Goal: Task Accomplishment & Management: Manage account settings

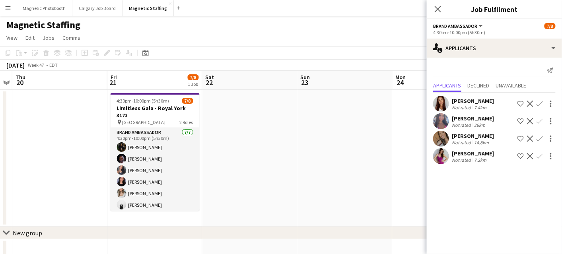
scroll to position [0, 273]
click at [276, 144] on app-date-cell at bounding box center [249, 158] width 95 height 137
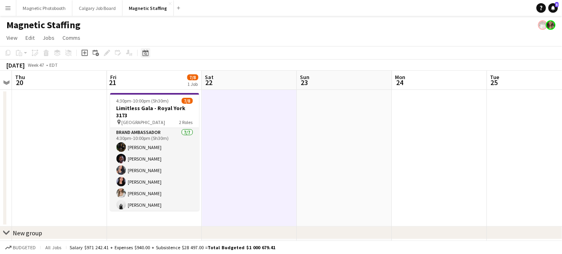
click at [143, 52] on icon "Date picker" at bounding box center [145, 53] width 6 height 6
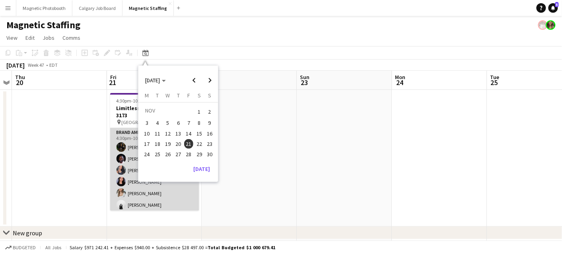
click at [134, 182] on app-card-role "Brand Ambassador [DATE] 4:30pm-10:00pm (5h30m) [PERSON_NAME] [PERSON_NAME] [PER…" at bounding box center [154, 176] width 89 height 96
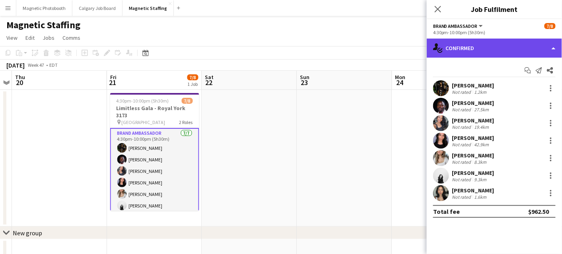
click at [467, 51] on div "single-neutral-actions-check-2 Confirmed" at bounding box center [494, 48] width 135 height 19
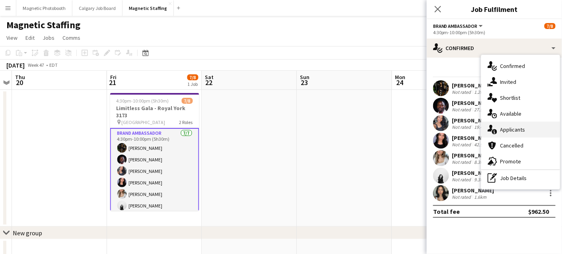
click at [497, 131] on icon at bounding box center [494, 131] width 5 height 5
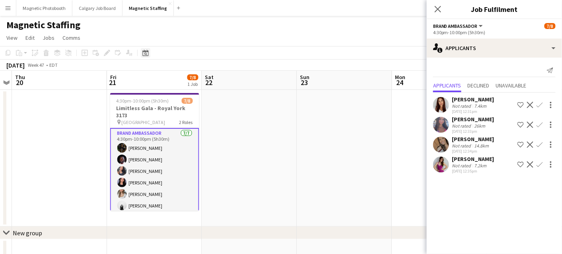
click at [144, 54] on icon at bounding box center [145, 53] width 3 height 3
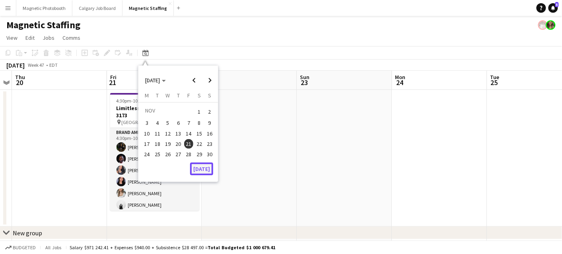
click at [202, 167] on button "[DATE]" at bounding box center [201, 169] width 23 height 13
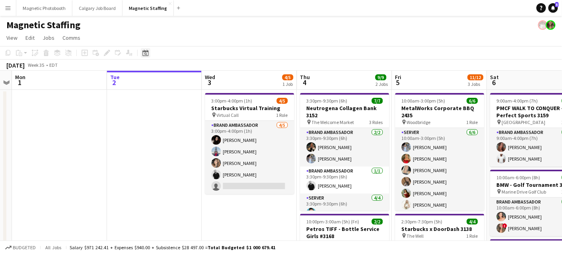
click at [145, 58] on app-toolbar "Copy Paste Paste Command V Paste with crew Command Shift V Paste linked Job [GE…" at bounding box center [281, 53] width 562 height 14
click at [143, 52] on icon "Date picker" at bounding box center [145, 53] width 6 height 6
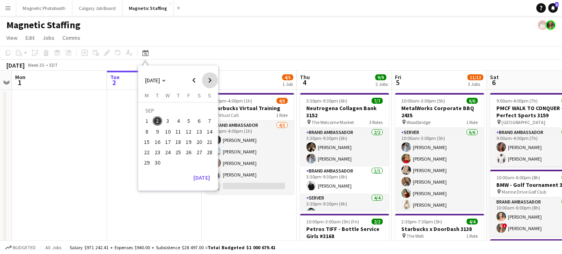
click at [209, 80] on span "Next month" at bounding box center [210, 80] width 16 height 16
click at [187, 146] on span "21" at bounding box center [189, 144] width 10 height 10
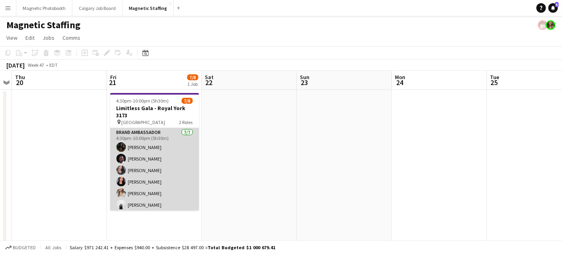
scroll to position [40, 0]
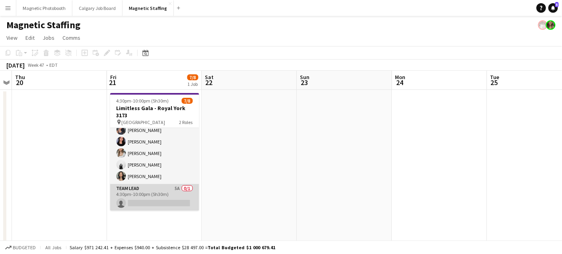
click at [160, 203] on app-card-role "Team Lead 5A 0/1 4:30pm-10:00pm (5h30m) single-neutral-actions" at bounding box center [154, 197] width 89 height 27
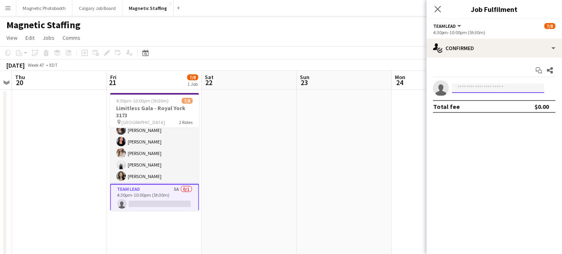
click at [493, 85] on input at bounding box center [498, 89] width 92 height 10
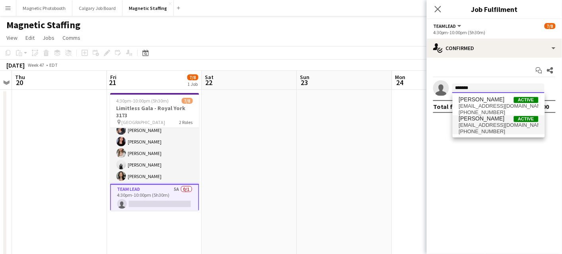
type input "*******"
click at [479, 129] on span "[PHONE_NUMBER]" at bounding box center [499, 131] width 80 height 6
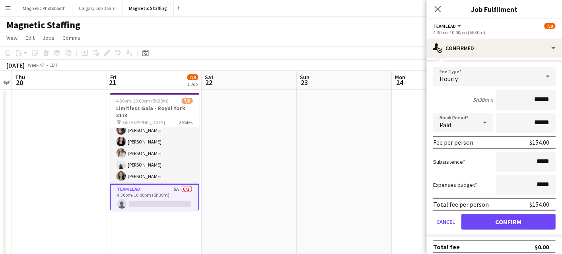
scroll to position [45, 0]
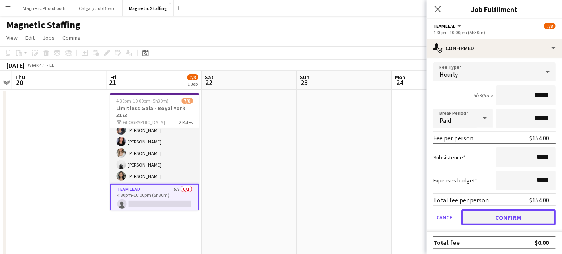
click at [488, 219] on button "Confirm" at bounding box center [508, 218] width 94 height 16
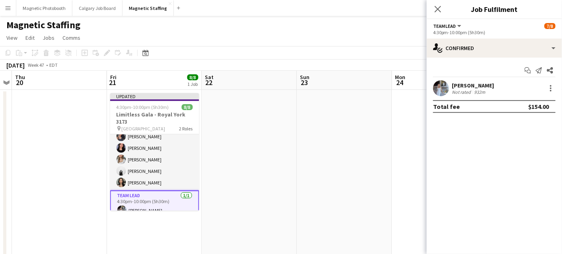
scroll to position [0, 0]
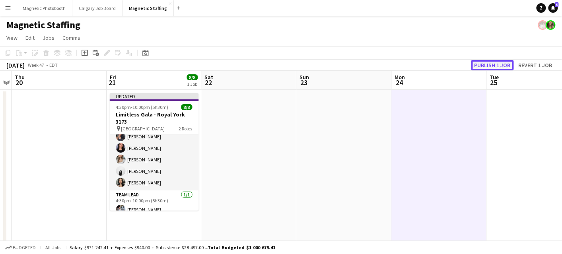
click at [494, 63] on button "Publish 1 job" at bounding box center [492, 65] width 43 height 10
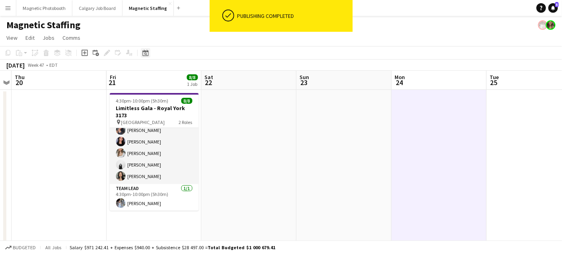
click at [146, 55] on icon "Date picker" at bounding box center [145, 53] width 6 height 6
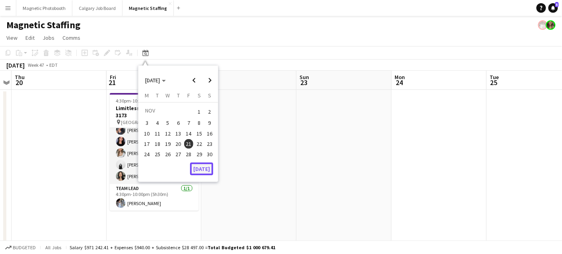
click at [200, 167] on button "[DATE]" at bounding box center [201, 169] width 23 height 13
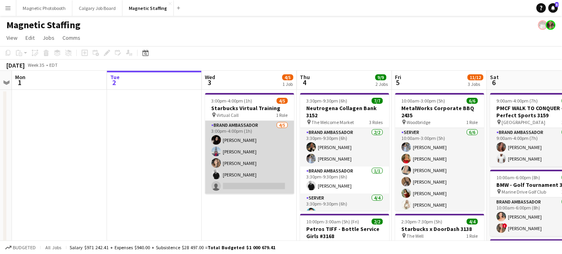
click at [257, 157] on app-card-role "Brand Ambassador [DATE] 3:00pm-4:00pm (1h) [PERSON_NAME] Luccas [PERSON_NAME] […" at bounding box center [249, 157] width 89 height 73
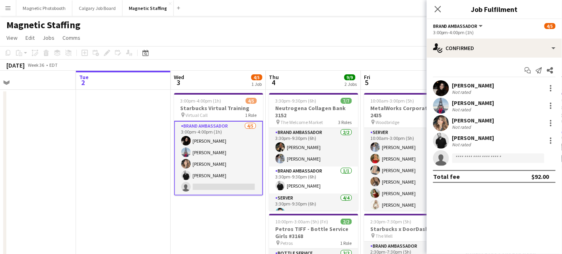
drag, startPoint x: 378, startPoint y: 158, endPoint x: 238, endPoint y: 159, distance: 139.6
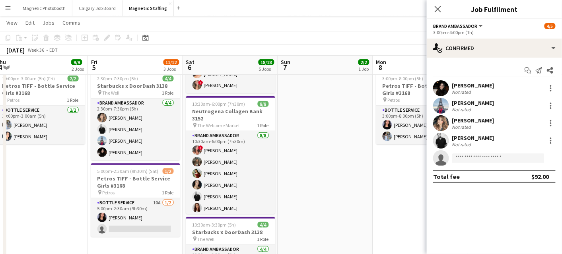
scroll to position [0, 247]
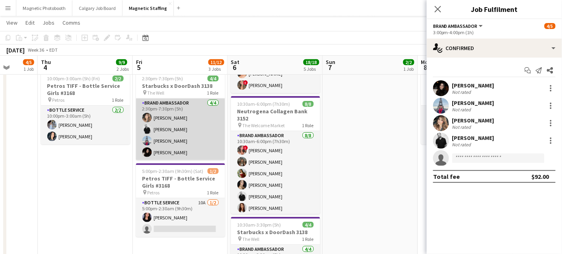
click at [216, 141] on app-card-role "Brand Ambassador [DATE] 2:30pm-7:30pm (5h) [PERSON_NAME] [PERSON_NAME] [PERSON_…" at bounding box center [180, 130] width 89 height 62
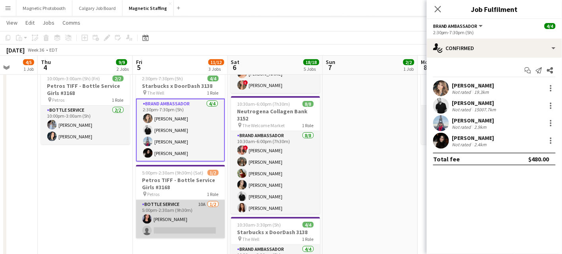
click at [173, 223] on app-card-role "Bottle Service 10A [DATE] 5:00pm-2:30am (9h30m) [PERSON_NAME] single-neutral-ac…" at bounding box center [180, 219] width 89 height 39
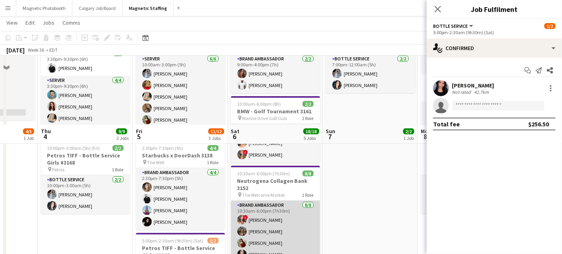
scroll to position [0, 0]
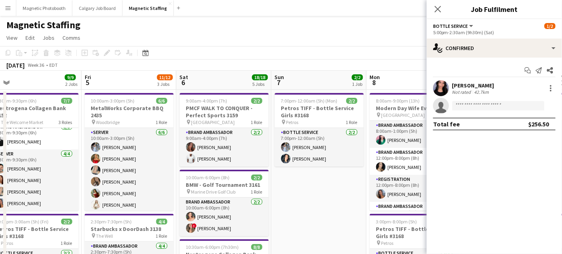
drag, startPoint x: 387, startPoint y: 198, endPoint x: 140, endPoint y: 200, distance: 246.6
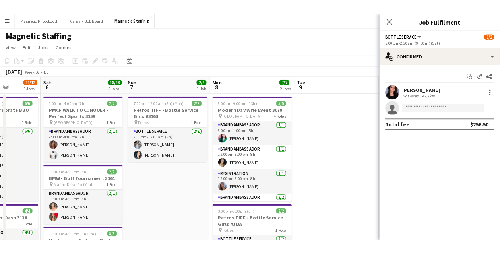
scroll to position [0, 240]
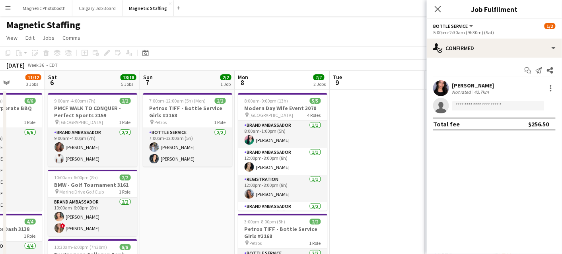
drag, startPoint x: 368, startPoint y: 190, endPoint x: 237, endPoint y: 190, distance: 131.2
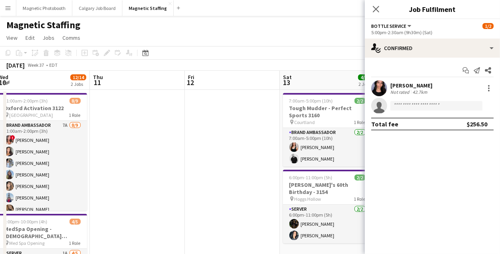
drag, startPoint x: 125, startPoint y: 160, endPoint x: -5, endPoint y: 184, distance: 132.2
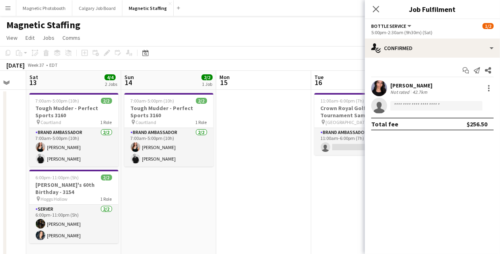
drag, startPoint x: 113, startPoint y: 200, endPoint x: -5, endPoint y: 217, distance: 119.0
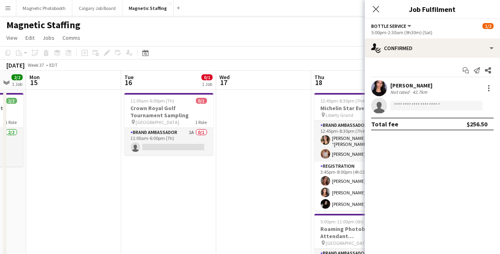
drag, startPoint x: 262, startPoint y: 166, endPoint x: 190, endPoint y: 167, distance: 71.6
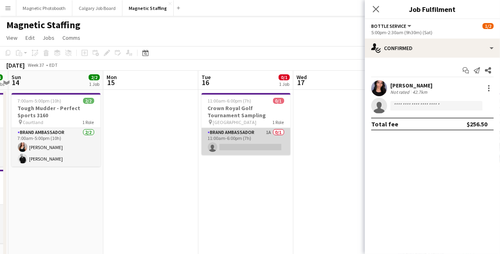
click at [214, 150] on app-card-role "Brand Ambassador 1A 0/1 11:00am-6:00pm (7h) single-neutral-actions" at bounding box center [246, 141] width 89 height 27
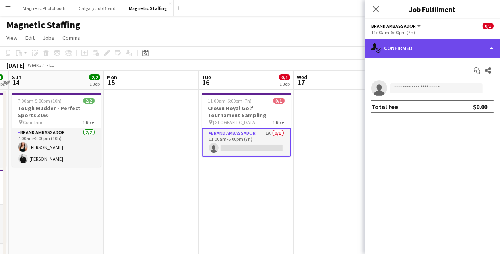
click at [450, 48] on div "single-neutral-actions-check-2 Confirmed" at bounding box center [432, 48] width 135 height 19
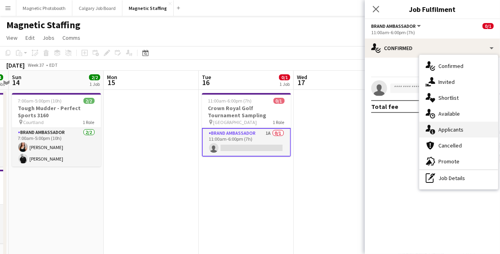
click at [448, 130] on span "Applicants" at bounding box center [451, 129] width 25 height 7
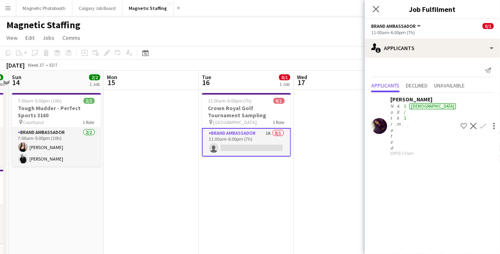
click at [480, 123] on app-icon "Confirm" at bounding box center [483, 126] width 6 height 6
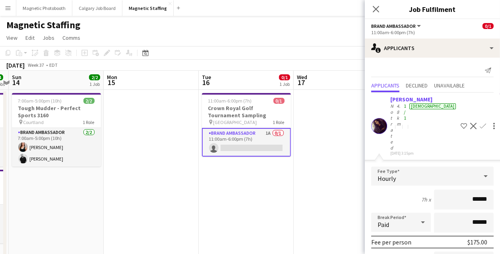
scroll to position [54, 0]
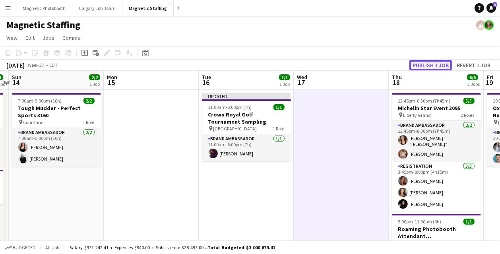
click at [442, 64] on button "Publish 1 job" at bounding box center [431, 65] width 43 height 10
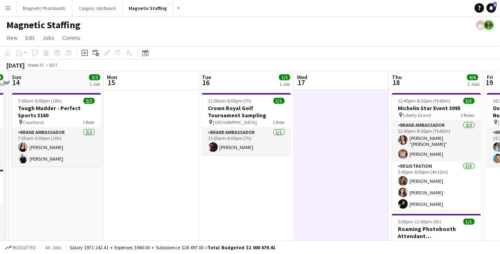
click at [8, 9] on app-icon "Menu" at bounding box center [8, 8] width 6 height 6
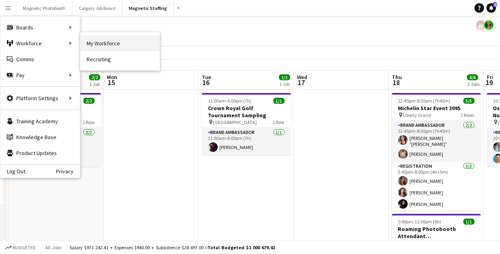
click at [110, 47] on link "My Workforce" at bounding box center [120, 43] width 80 height 16
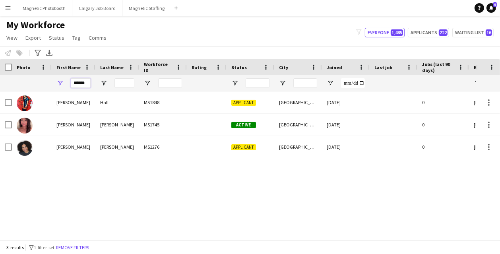
drag, startPoint x: 87, startPoint y: 84, endPoint x: 50, endPoint y: 84, distance: 37.8
click at [51, 84] on div "******" at bounding box center [431, 83] width 862 height 16
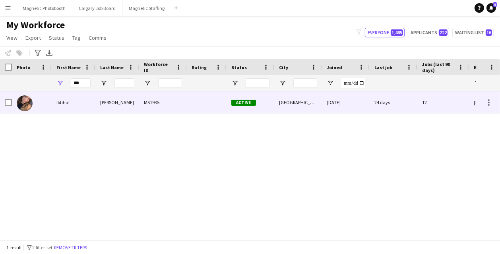
click at [59, 109] on div "Ibtihal" at bounding box center [74, 102] width 44 height 22
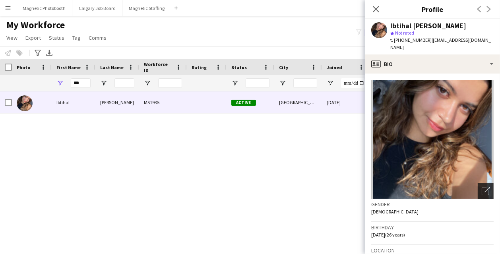
click at [483, 187] on icon "Open photos pop-in" at bounding box center [486, 191] width 8 height 8
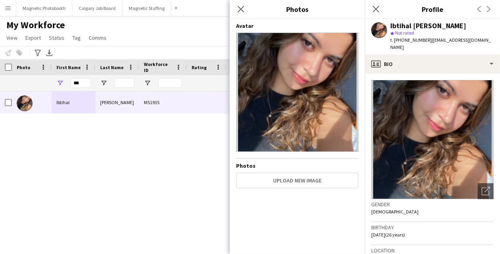
click at [429, 28] on div "Ibtihal [PERSON_NAME]" at bounding box center [429, 25] width 76 height 7
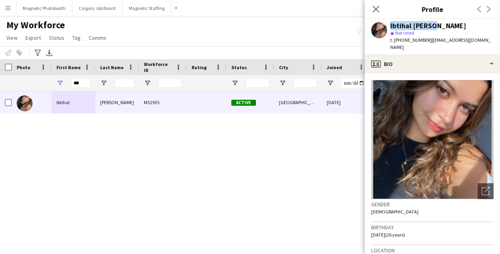
drag, startPoint x: 433, startPoint y: 27, endPoint x: 385, endPoint y: 27, distance: 48.1
click at [385, 27] on div "Ibtihal [PERSON_NAME] star Not rated t. [PHONE_NUMBER] | [EMAIL_ADDRESS][DOMAIN…" at bounding box center [432, 36] width 135 height 35
copy div "Ibtihal [PERSON_NAME]"
click at [0, 0] on body "Menu Boards Boards Boards All jobs Status Workforce Workforce My Workforce Recr…" at bounding box center [250, 127] width 500 height 254
drag, startPoint x: 84, startPoint y: 84, endPoint x: 12, endPoint y: 78, distance: 72.2
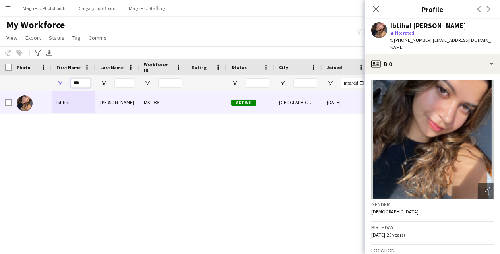
click at [20, 84] on div "***" at bounding box center [431, 83] width 862 height 16
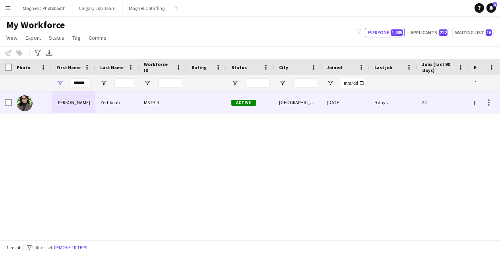
click at [51, 109] on div at bounding box center [32, 102] width 40 height 22
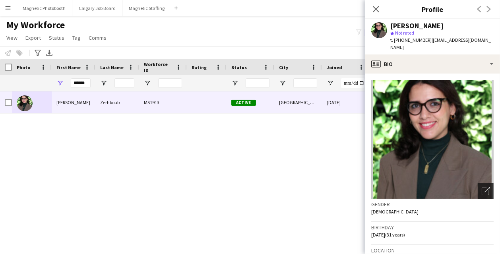
click at [484, 188] on icon at bounding box center [486, 192] width 8 height 8
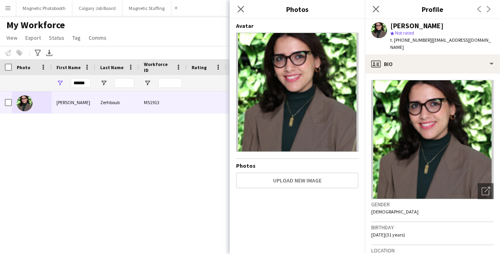
drag, startPoint x: 391, startPoint y: 25, endPoint x: 454, endPoint y: 25, distance: 63.2
click at [454, 25] on div "[PERSON_NAME]" at bounding box center [442, 25] width 103 height 7
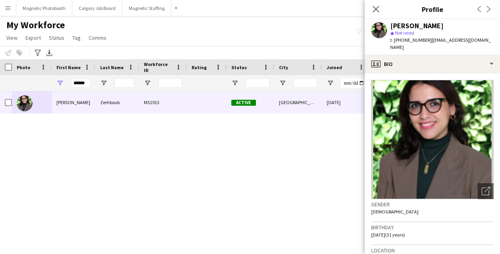
copy div "[PERSON_NAME]"
click at [0, 0] on body "Menu Boards Boards Boards All jobs Status Workforce Workforce My Workforce Recr…" at bounding box center [250, 127] width 500 height 254
drag, startPoint x: 426, startPoint y: 41, endPoint x: 486, endPoint y: 41, distance: 60.4
click at [486, 41] on app-profile-header "[PERSON_NAME] star Not rated t. [PHONE_NUMBER] | [EMAIL_ADDRESS][DOMAIN_NAME]" at bounding box center [432, 36] width 135 height 35
copy span "[EMAIL_ADDRESS][DOMAIN_NAME]"
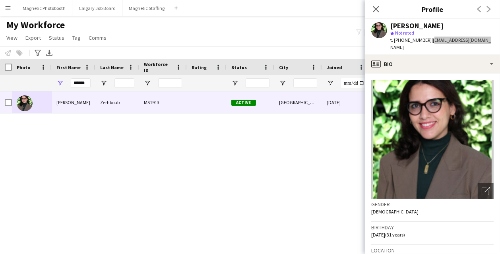
click at [0, 0] on body "Menu Boards Boards Boards All jobs Status Workforce Workforce My Workforce Recr…" at bounding box center [250, 127] width 500 height 254
drag, startPoint x: 87, startPoint y: 84, endPoint x: 45, endPoint y: 82, distance: 41.8
click at [47, 83] on div "******" at bounding box center [431, 83] width 862 height 16
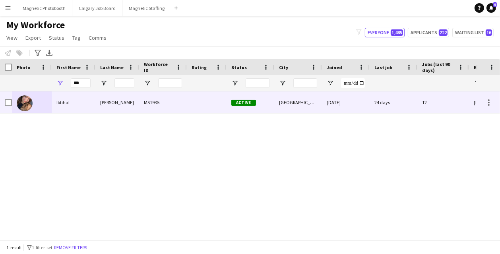
click at [45, 103] on div at bounding box center [32, 102] width 40 height 22
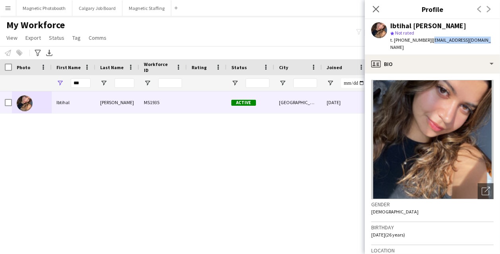
drag, startPoint x: 426, startPoint y: 41, endPoint x: 479, endPoint y: 41, distance: 52.9
copy span "[EMAIL_ADDRESS][DOMAIN_NAME]"
click at [0, 0] on body "Menu Boards Boards Boards All jobs Status Workforce Workforce My Workforce Recr…" at bounding box center [250, 127] width 500 height 254
drag, startPoint x: 84, startPoint y: 84, endPoint x: 36, endPoint y: 81, distance: 48.2
click at [37, 82] on div "***" at bounding box center [431, 83] width 862 height 16
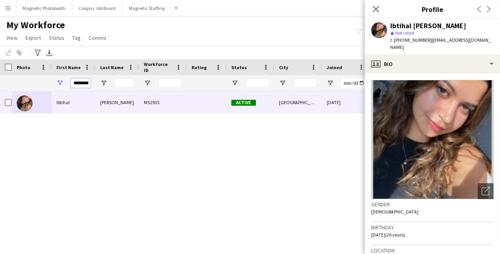
scroll to position [0, 2]
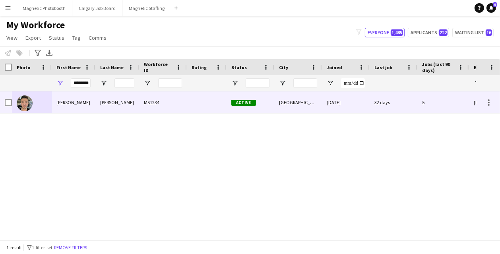
click at [54, 102] on div "[PERSON_NAME]" at bounding box center [74, 102] width 44 height 22
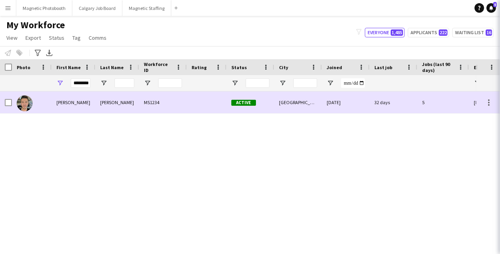
scroll to position [0, 0]
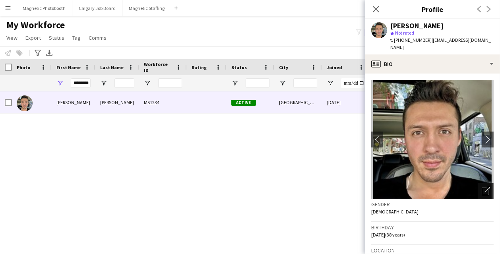
click at [484, 187] on icon "Open photos pop-in" at bounding box center [486, 191] width 8 height 8
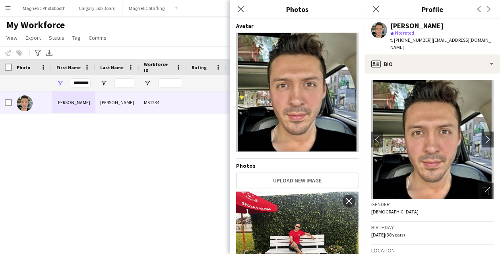
drag, startPoint x: 298, startPoint y: 72, endPoint x: 272, endPoint y: 0, distance: 76.4
click at [0, 0] on body "Menu Boards Boards Boards All jobs Status Workforce Workforce My Workforce Recr…" at bounding box center [250, 127] width 500 height 254
drag, startPoint x: 425, startPoint y: 41, endPoint x: 484, endPoint y: 41, distance: 58.1
click at [484, 41] on div "[PERSON_NAME] star Not rated t. [PHONE_NUMBER] | [EMAIL_ADDRESS][DOMAIN_NAME]" at bounding box center [432, 36] width 135 height 35
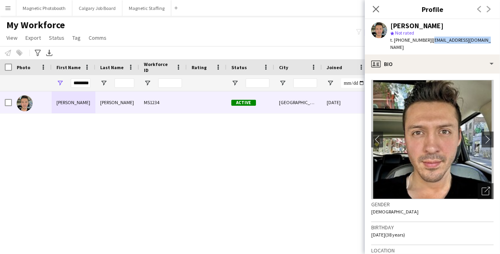
copy span "[EMAIL_ADDRESS][DOMAIN_NAME]"
click at [0, 0] on body "Menu Boards Boards Boards All jobs Status Workforce Workforce My Workforce Recr…" at bounding box center [250, 127] width 500 height 254
drag, startPoint x: 73, startPoint y: 84, endPoint x: 124, endPoint y: 83, distance: 51.7
click at [124, 83] on div "********" at bounding box center [431, 83] width 862 height 16
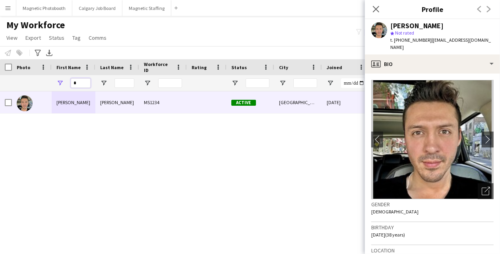
scroll to position [0, 0]
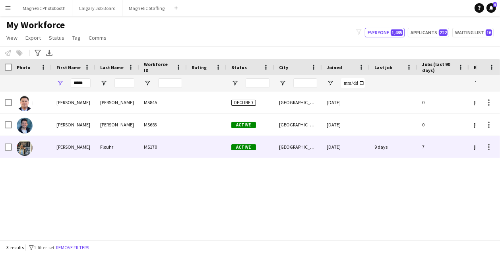
click at [107, 152] on div "Flouhr" at bounding box center [117, 147] width 44 height 22
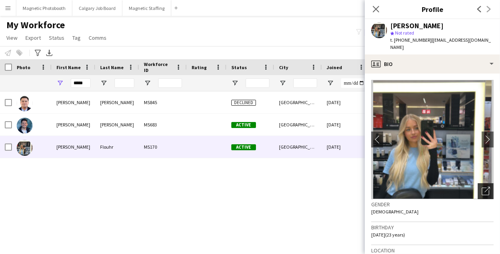
click at [486, 187] on icon "Open photos pop-in" at bounding box center [486, 191] width 8 height 8
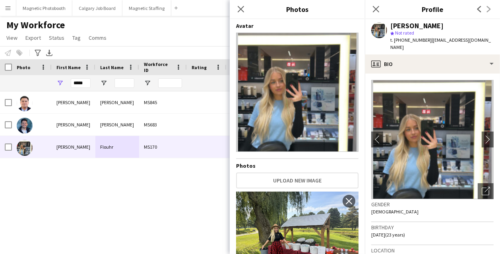
click at [139, 178] on div "[PERSON_NAME] MS845 Declined [GEOGRAPHIC_DATA] [DATE] 0 [EMAIL_ADDRESS][DOMAIN_…" at bounding box center [238, 165] width 476 height 149
drag, startPoint x: 89, startPoint y: 83, endPoint x: 58, endPoint y: 83, distance: 31.0
click at [61, 83] on div "*****" at bounding box center [74, 83] width 44 height 16
type input "****"
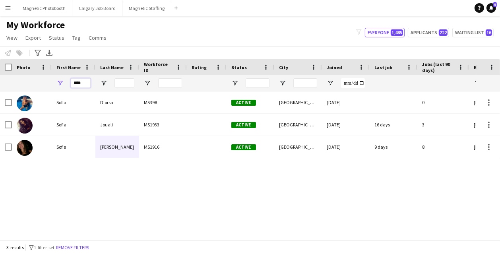
drag, startPoint x: 82, startPoint y: 83, endPoint x: 40, endPoint y: 81, distance: 42.6
click at [44, 82] on div "****" at bounding box center [431, 83] width 862 height 16
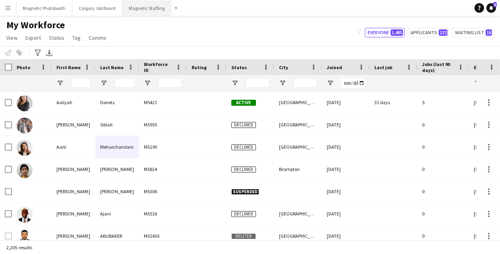
click at [150, 6] on button "Magnetic Staffing Close" at bounding box center [146, 8] width 49 height 16
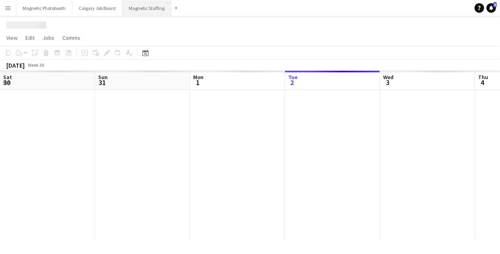
scroll to position [0, 190]
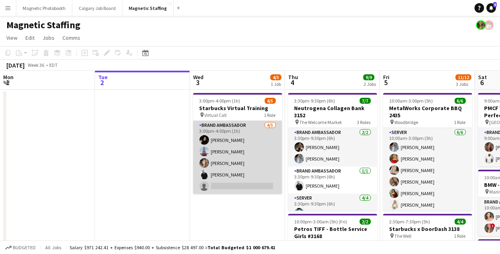
click at [234, 146] on app-card-role "Brand Ambassador [DATE] 3:00pm-4:00pm (1h) [PERSON_NAME] Luccas [PERSON_NAME] […" at bounding box center [237, 157] width 89 height 73
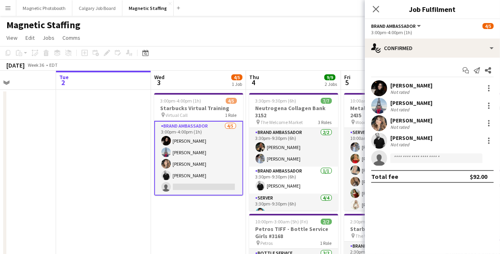
drag, startPoint x: 289, startPoint y: 142, endPoint x: 47, endPoint y: 158, distance: 242.7
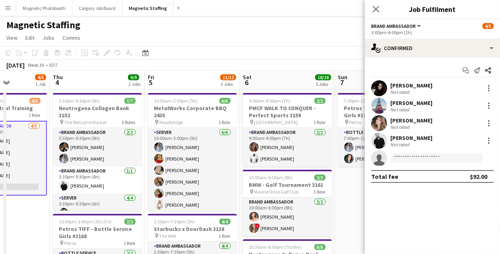
scroll to position [0, 350]
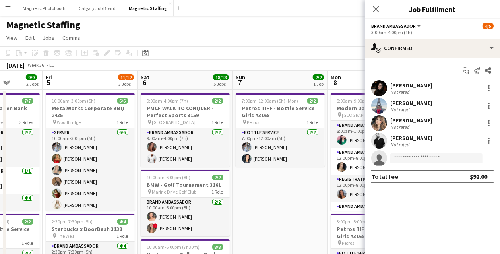
drag, startPoint x: 183, startPoint y: 155, endPoint x: 68, endPoint y: 160, distance: 114.7
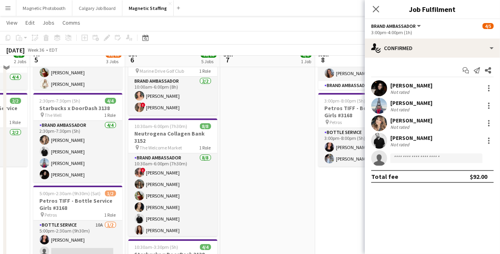
scroll to position [121, 0]
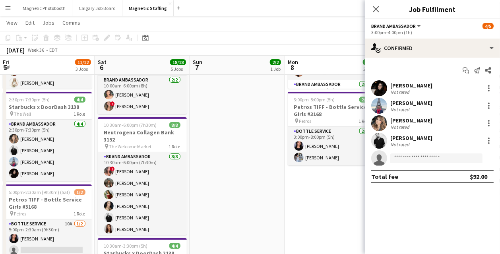
drag, startPoint x: 280, startPoint y: 174, endPoint x: 45, endPoint y: 181, distance: 234.7
click at [51, 181] on app-calendar-viewport "Mon 1 Tue 2 Wed 3 4/5 1 Job Thu 4 9/9 2 Jobs Fri 5 11/12 3 Jobs Sat 6 18/18 5 J…" at bounding box center [250, 192] width 500 height 564
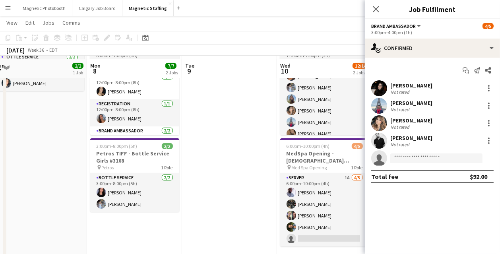
scroll to position [80, 0]
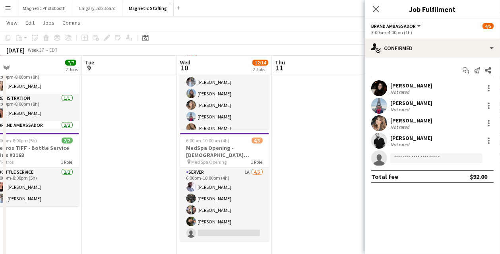
drag, startPoint x: 252, startPoint y: 166, endPoint x: 107, endPoint y: 161, distance: 144.9
click at [111, 163] on app-calendar-viewport "Fri 5 11/12 3 Jobs Sat 6 18/18 5 Jobs Sun 7 2/2 1 Job Mon 8 7/7 2 Jobs Tue 9 We…" at bounding box center [250, 233] width 500 height 564
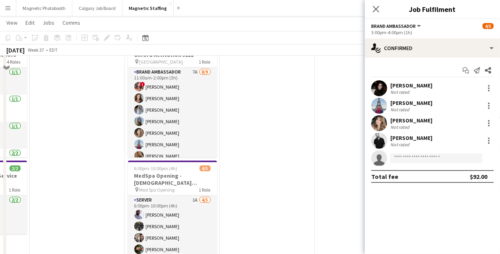
scroll to position [25, 0]
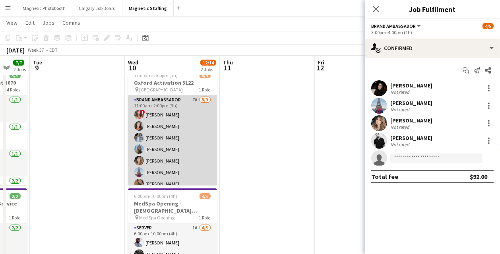
click at [167, 155] on app-card-role "Brand Ambassador 7A [DATE] 11:00am-2:00pm (3h) ! [PERSON_NAME] [PERSON_NAME] [P…" at bounding box center [172, 154] width 89 height 119
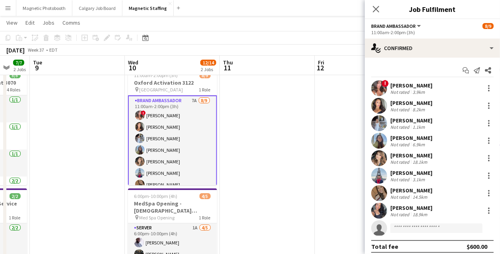
click at [445, 60] on div "Start chat Send notification Share ! [PERSON_NAME] Not rated 3.9km [PERSON_NAME…" at bounding box center [432, 159] width 135 height 202
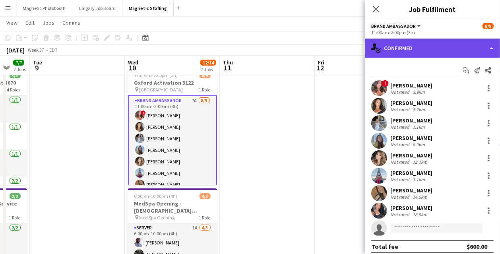
click at [445, 48] on div "single-neutral-actions-check-2 Confirmed" at bounding box center [432, 48] width 135 height 19
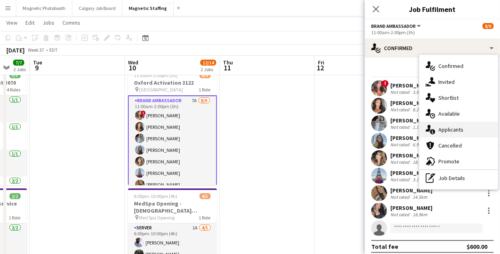
click at [442, 128] on span "Applicants" at bounding box center [451, 129] width 25 height 7
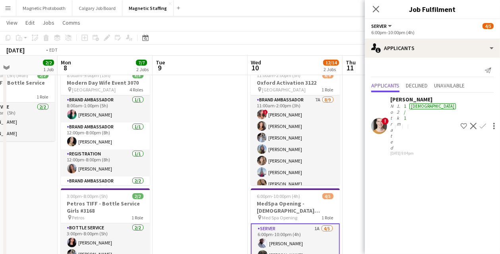
drag, startPoint x: 75, startPoint y: 170, endPoint x: 289, endPoint y: 141, distance: 216.7
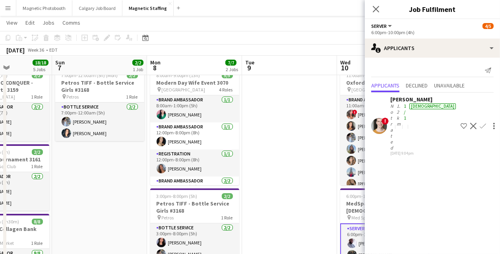
scroll to position [0, 0]
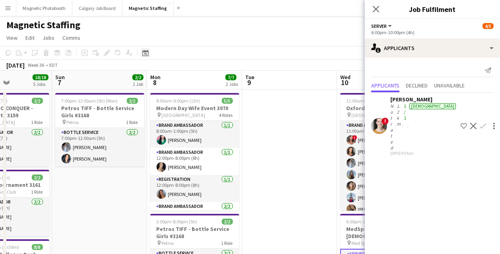
click at [147, 54] on icon "Date picker" at bounding box center [145, 53] width 6 height 6
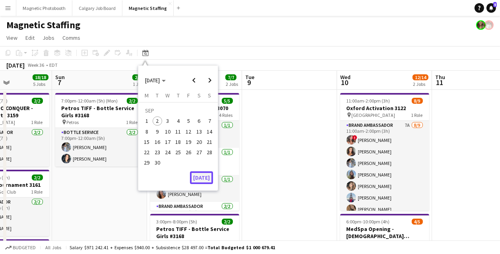
click at [202, 178] on button "[DATE]" at bounding box center [201, 177] width 23 height 13
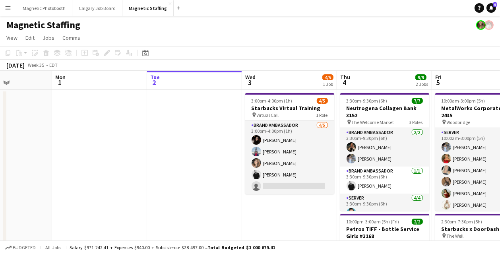
scroll to position [0, 273]
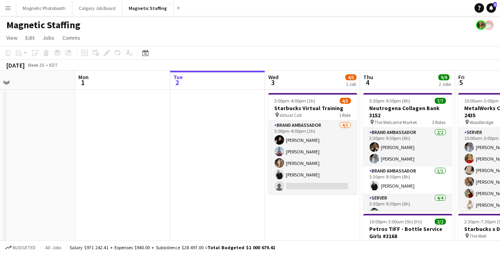
drag, startPoint x: 172, startPoint y: 150, endPoint x: 359, endPoint y: 144, distance: 187.0
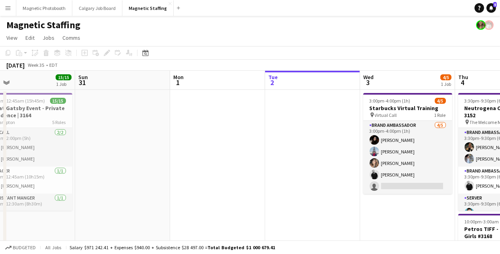
scroll to position [0, 183]
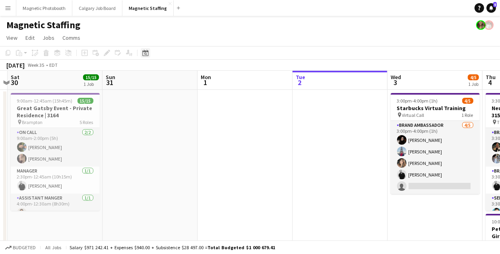
click at [142, 54] on div "Date picker" at bounding box center [146, 53] width 10 height 10
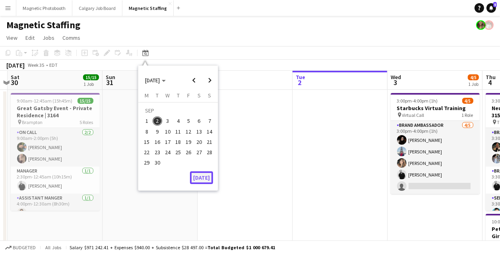
click at [203, 178] on button "[DATE]" at bounding box center [201, 177] width 23 height 13
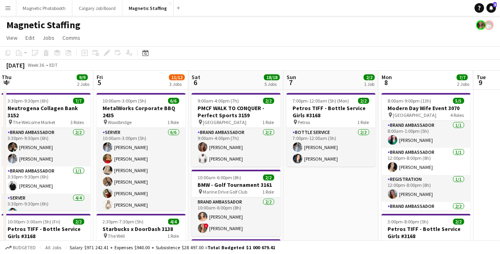
drag, startPoint x: 258, startPoint y: 166, endPoint x: 225, endPoint y: 166, distance: 33.0
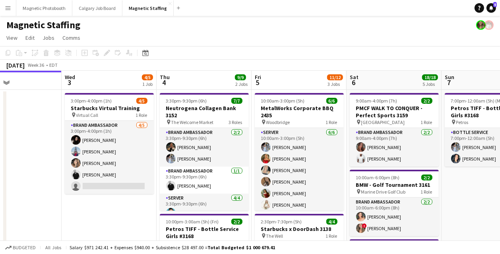
scroll to position [44, 0]
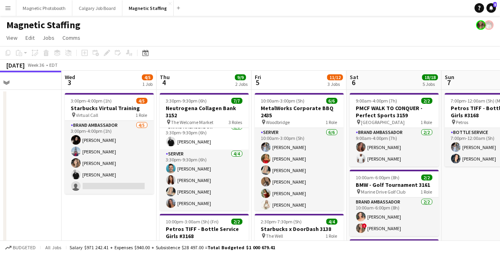
click at [7, 7] on app-icon "Menu" at bounding box center [8, 8] width 6 height 6
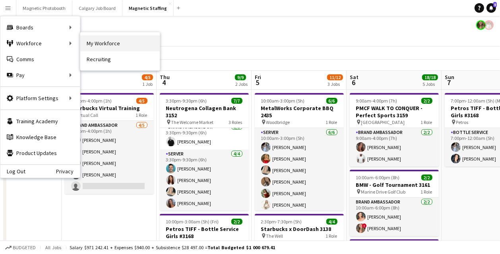
click at [92, 44] on link "My Workforce" at bounding box center [120, 43] width 80 height 16
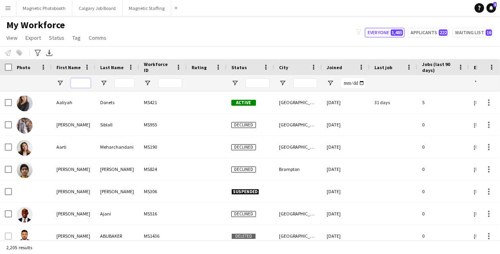
click at [79, 84] on input "First Name Filter Input" at bounding box center [81, 83] width 20 height 10
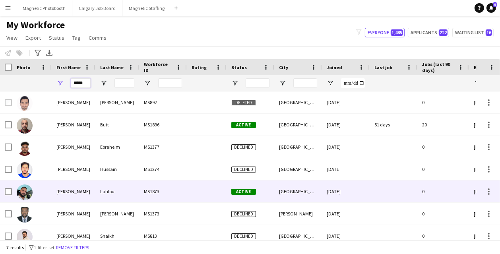
type input "*****"
click at [107, 192] on div "Lahlou" at bounding box center [117, 192] width 44 height 22
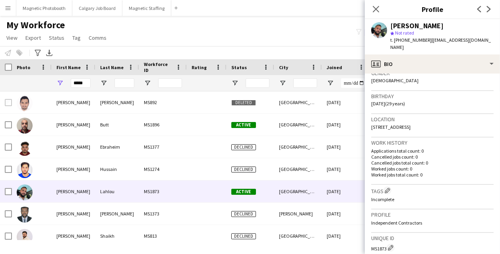
scroll to position [85, 0]
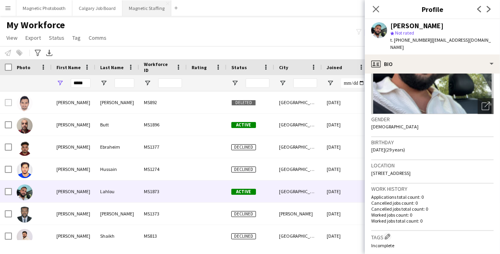
click at [144, 10] on button "Magnetic Staffing Close" at bounding box center [146, 8] width 49 height 16
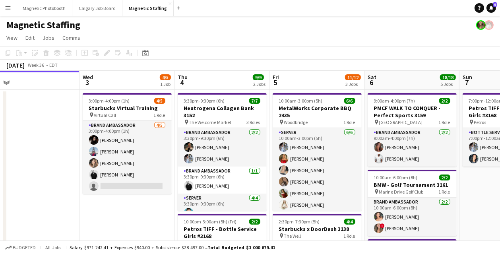
drag, startPoint x: 151, startPoint y: 157, endPoint x: 77, endPoint y: 157, distance: 74.0
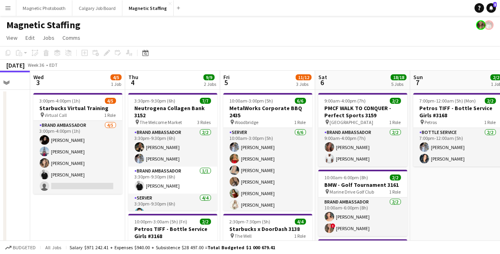
drag, startPoint x: 199, startPoint y: 160, endPoint x: 164, endPoint y: 159, distance: 34.6
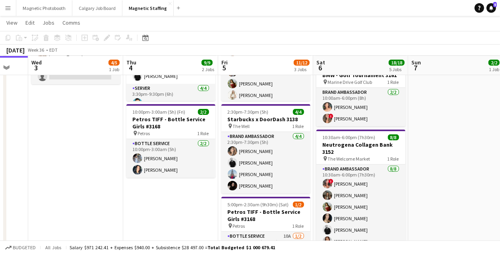
scroll to position [116, 0]
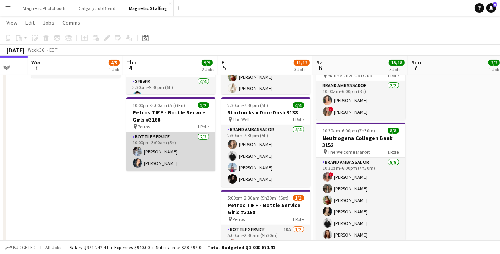
click at [165, 154] on app-card-role "Bottle Service [DATE] 10:00pm-3:00am (5h) [PERSON_NAME] [PERSON_NAME]" at bounding box center [170, 151] width 89 height 39
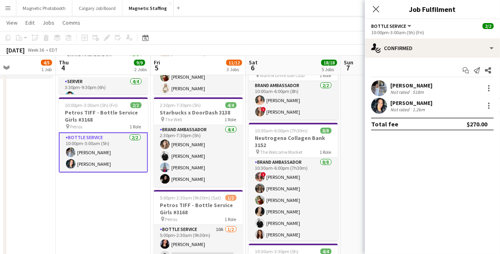
drag, startPoint x: 219, startPoint y: 183, endPoint x: 141, endPoint y: 183, distance: 77.9
click at [141, 183] on app-calendar-viewport "Mon 1 Tue 2 Wed 3 4/5 1 Job Thu 4 9/9 2 Jobs Fri 5 11/12 3 Jobs Sat 6 18/18 5 J…" at bounding box center [250, 197] width 500 height 564
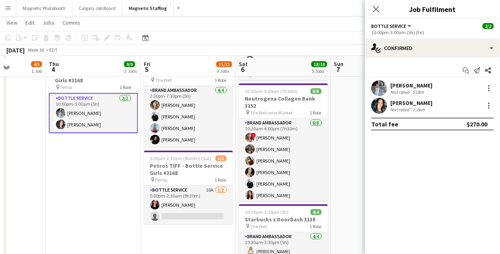
scroll to position [158, 0]
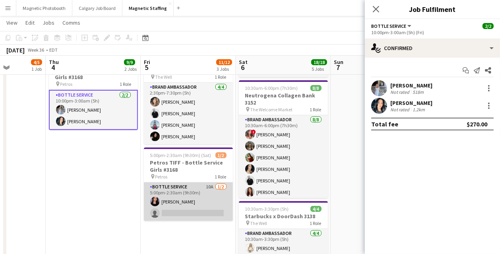
click at [175, 206] on app-card-role "Bottle Service 10A [DATE] 5:00pm-2:30am (9h30m) [PERSON_NAME] single-neutral-ac…" at bounding box center [188, 202] width 89 height 39
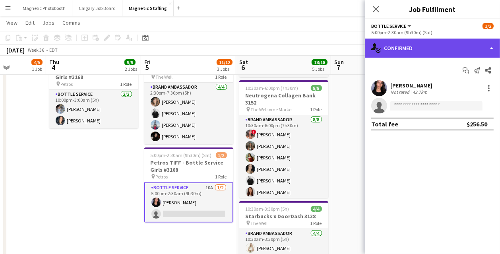
click at [410, 52] on div "single-neutral-actions-check-2 Confirmed" at bounding box center [432, 48] width 135 height 19
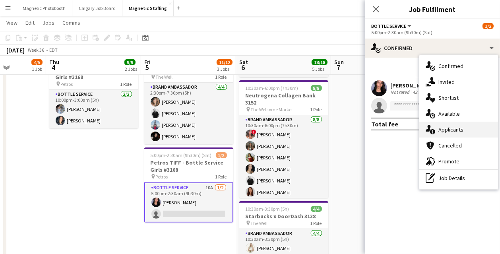
click at [432, 134] on icon at bounding box center [432, 131] width 5 height 5
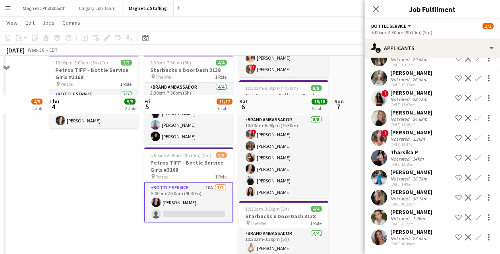
scroll to position [198, 0]
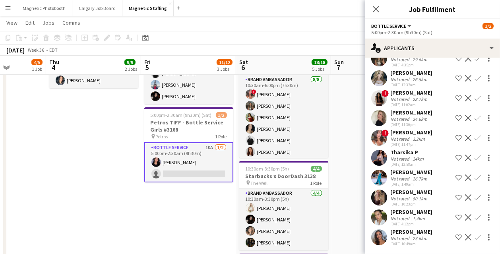
click at [474, 239] on button "Confirm" at bounding box center [478, 238] width 10 height 10
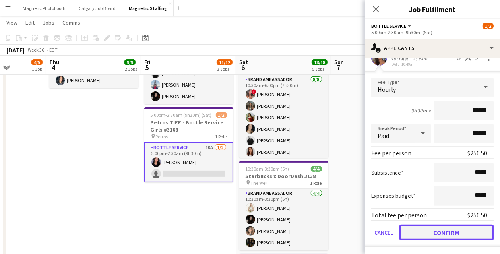
click at [458, 238] on button "Confirm" at bounding box center [447, 233] width 94 height 16
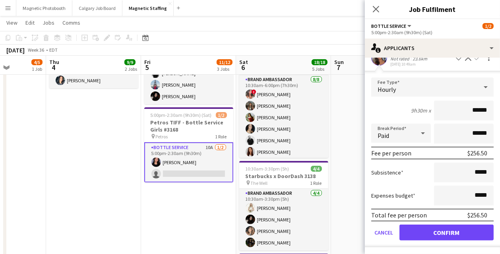
scroll to position [27, 0]
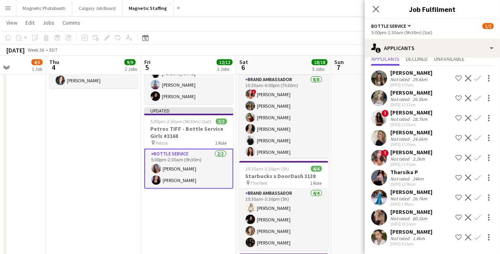
click at [358, 191] on app-date-cell "7:00pm-12:00am (5h) (Mon) 2/2 Petros TIFF - Bottle Service Girls #3168 pin Petr…" at bounding box center [378, 125] width 95 height 469
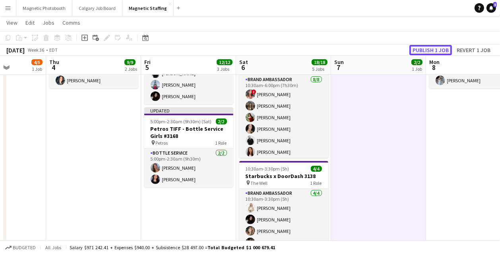
click at [430, 49] on button "Publish 1 job" at bounding box center [431, 50] width 43 height 10
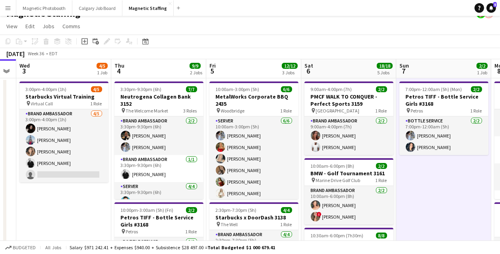
scroll to position [0, 169]
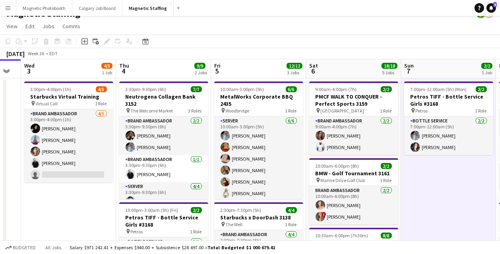
drag, startPoint x: 179, startPoint y: 122, endPoint x: 249, endPoint y: 122, distance: 70.0
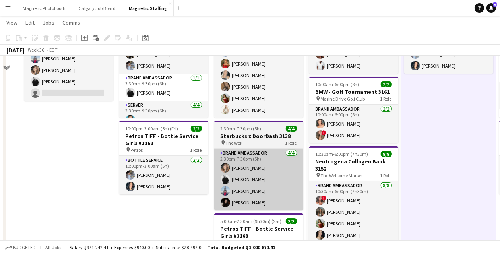
scroll to position [9, 0]
